Goal: Transaction & Acquisition: Purchase product/service

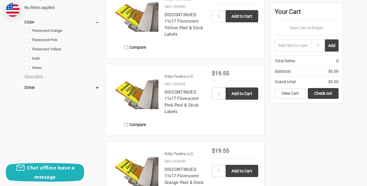
scroll to position [231, 0]
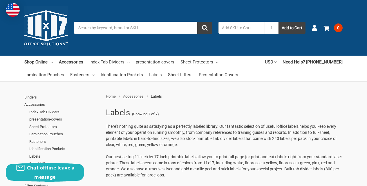
click at [155, 75] on link "Labels" at bounding box center [155, 74] width 13 height 13
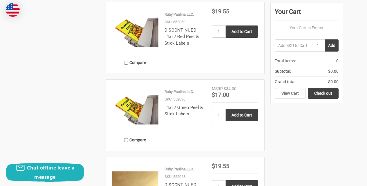
scroll to position [438, 0]
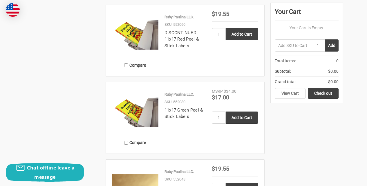
click at [139, 115] on img at bounding box center [135, 111] width 46 height 46
